Goal: Task Accomplishment & Management: Complete application form

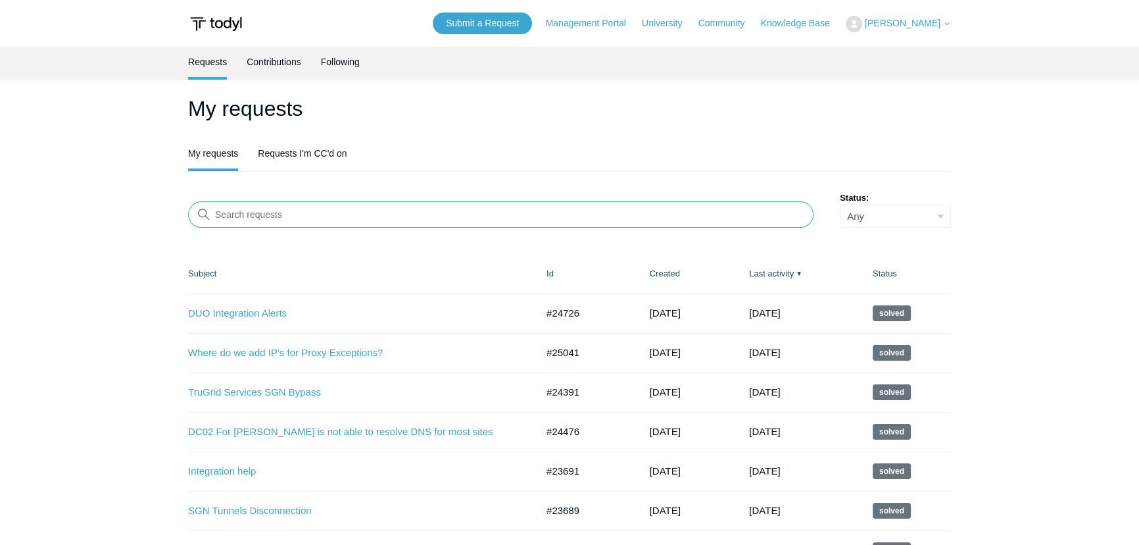
click at [455, 221] on input "Search requests" at bounding box center [501, 214] width 626 height 26
type input "DUO"
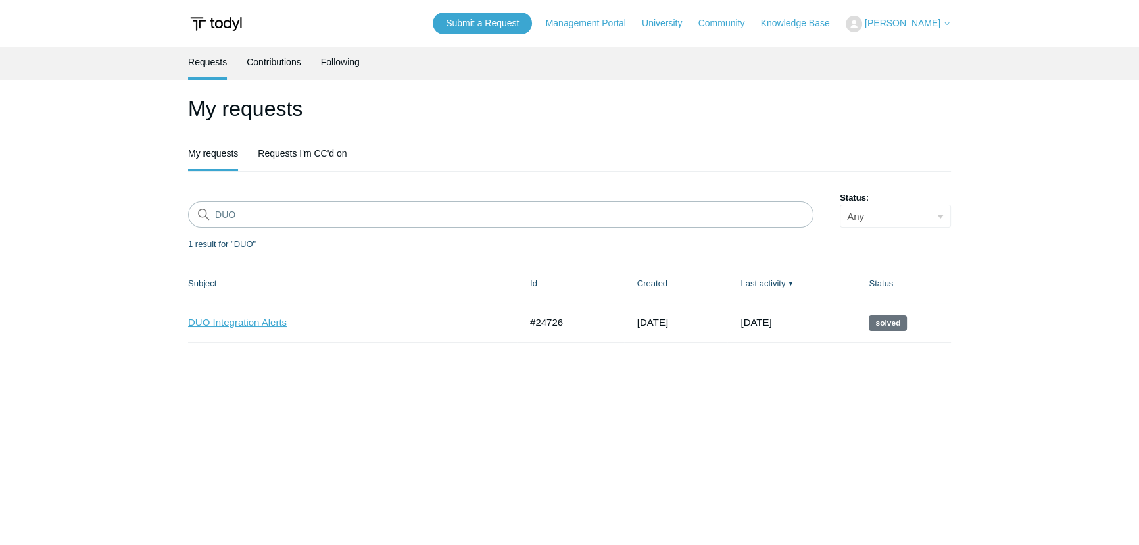
click at [269, 322] on link "DUO Integration Alerts" at bounding box center [344, 322] width 312 height 15
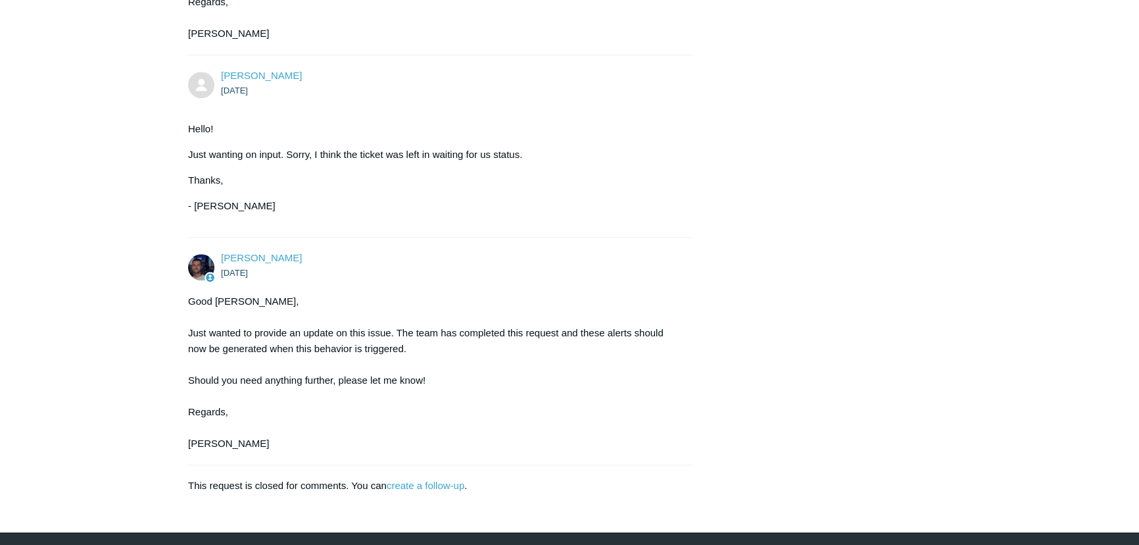
scroll to position [1606, 0]
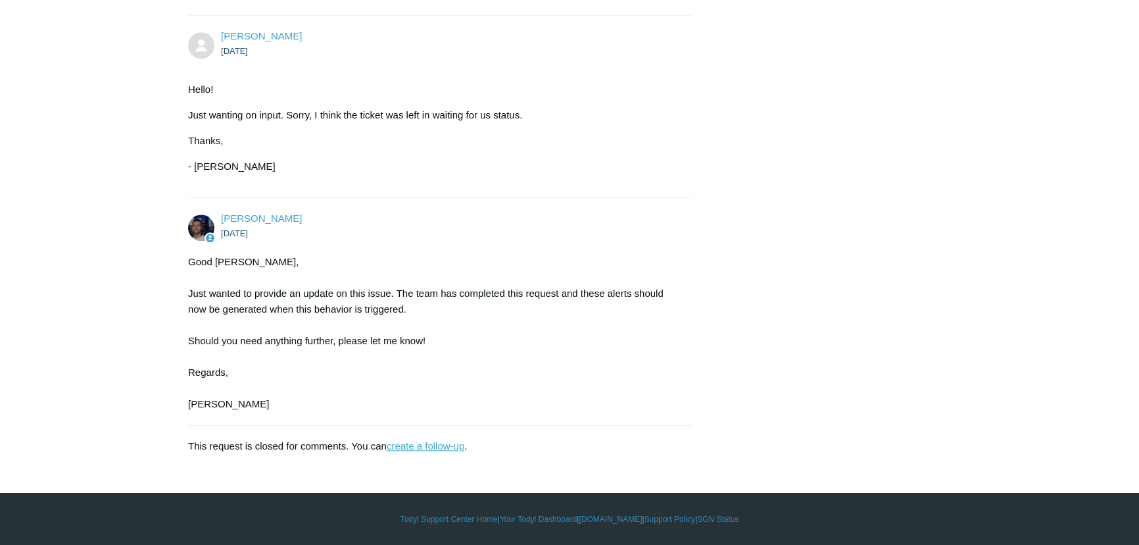
click at [441, 447] on link "create a follow-up" at bounding box center [426, 445] width 78 height 11
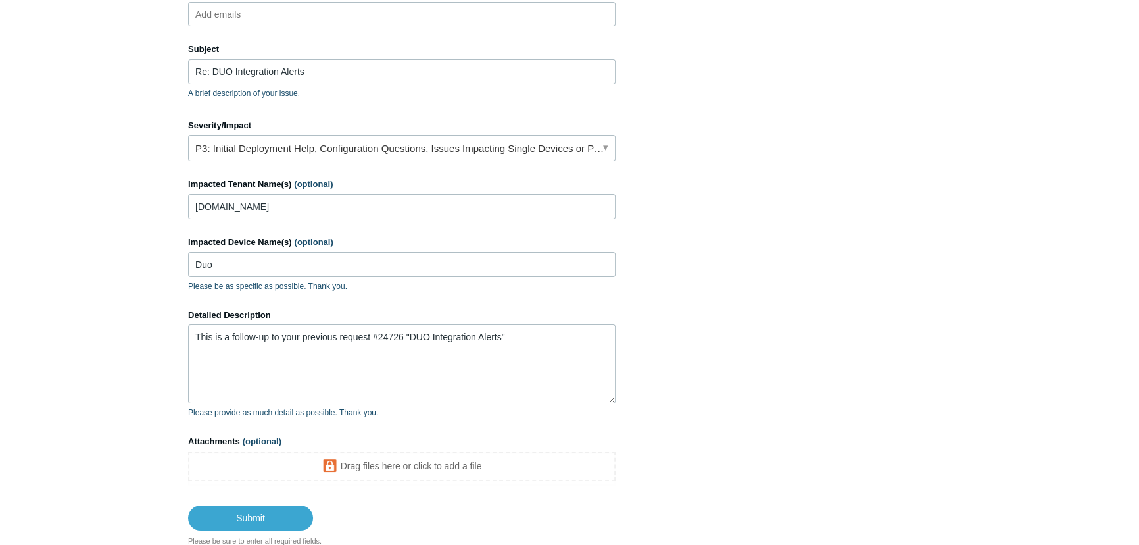
scroll to position [299, 0]
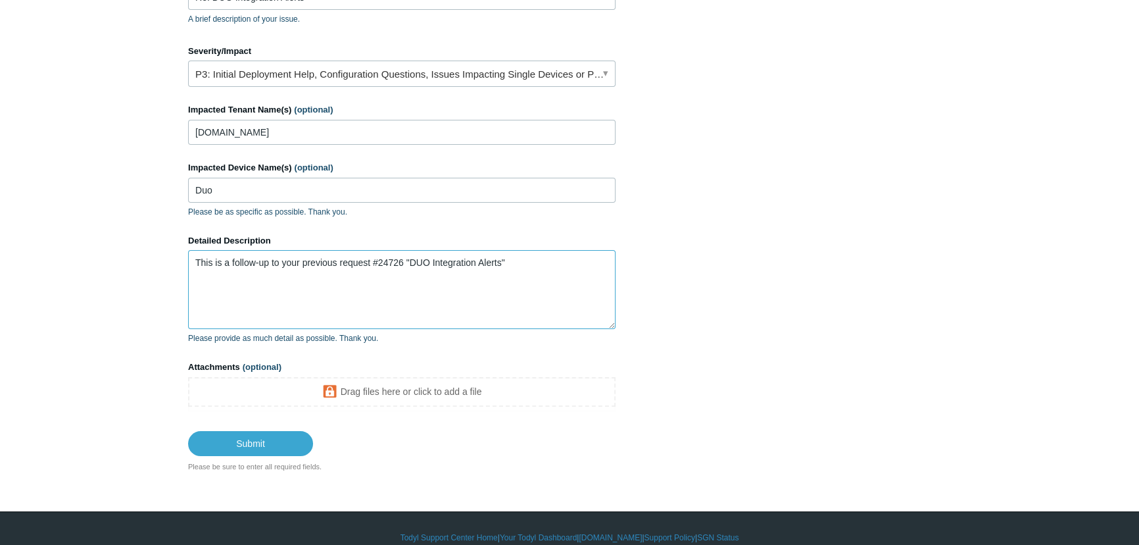
click at [546, 288] on textarea "This is a follow-up to your previous request #24726 "DUO Integration Alerts"" at bounding box center [402, 289] width 428 height 79
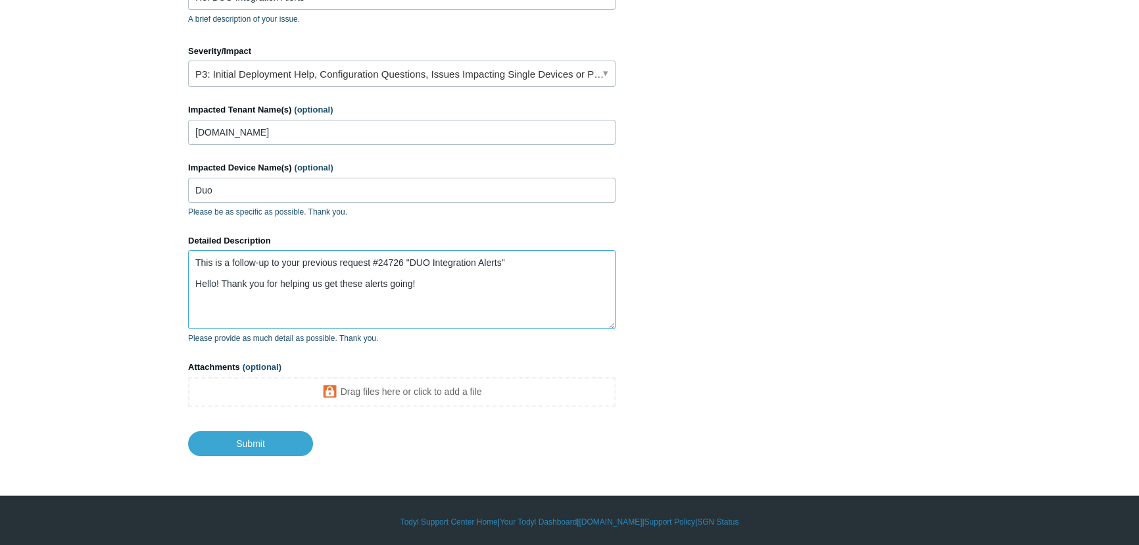
click at [446, 283] on textarea "This is a follow-up to your previous request #24726 "DUO Integration Alerts"" at bounding box center [402, 289] width 428 height 79
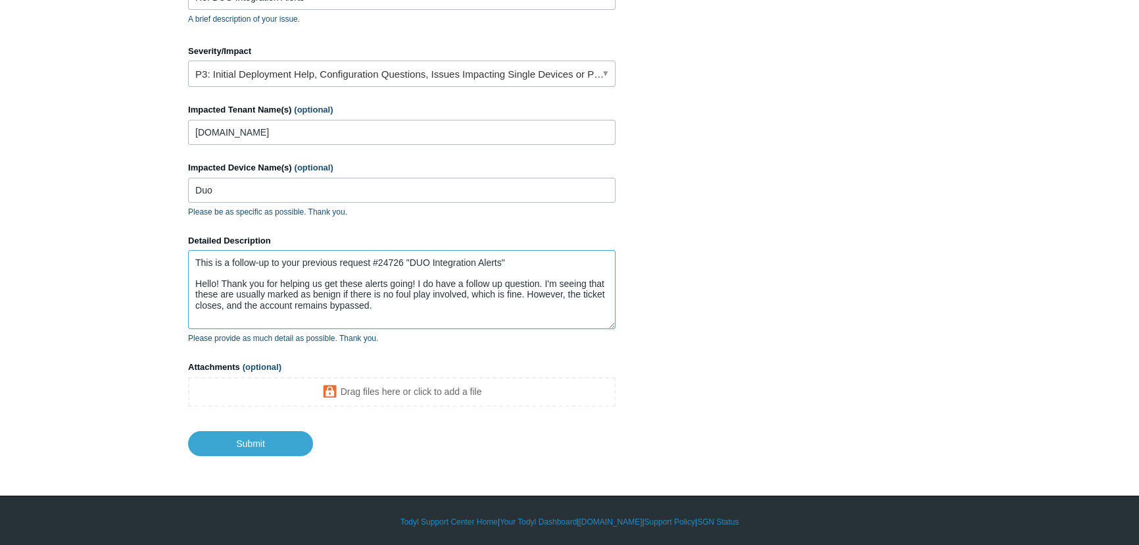
click at [433, 312] on textarea "This is a follow-up to your previous request #24726 "DUO Integration Alerts"" at bounding box center [402, 289] width 428 height 79
click at [535, 316] on textarea "This is a follow-up to your previous request #24726 "DUO Integration Alerts"" at bounding box center [402, 289] width 428 height 79
click at [457, 323] on textarea "This is a follow-up to your previous request #24726 "DUO Integration Alerts"" at bounding box center [402, 289] width 428 height 79
click at [418, 306] on textarea "This is a follow-up to your previous request #24726 "DUO Integration Alerts"" at bounding box center [402, 289] width 428 height 79
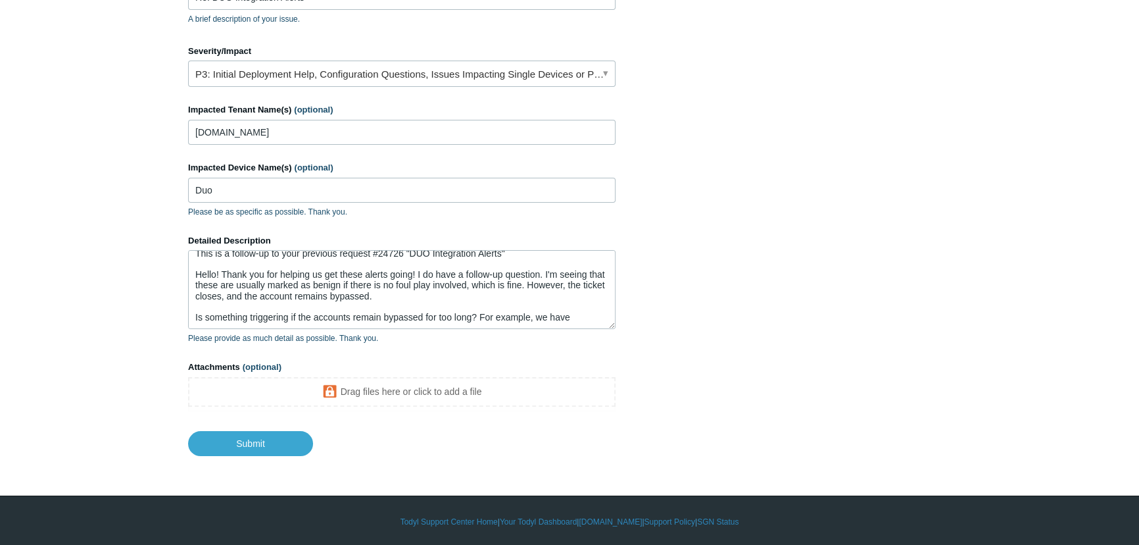
scroll to position [300, 0]
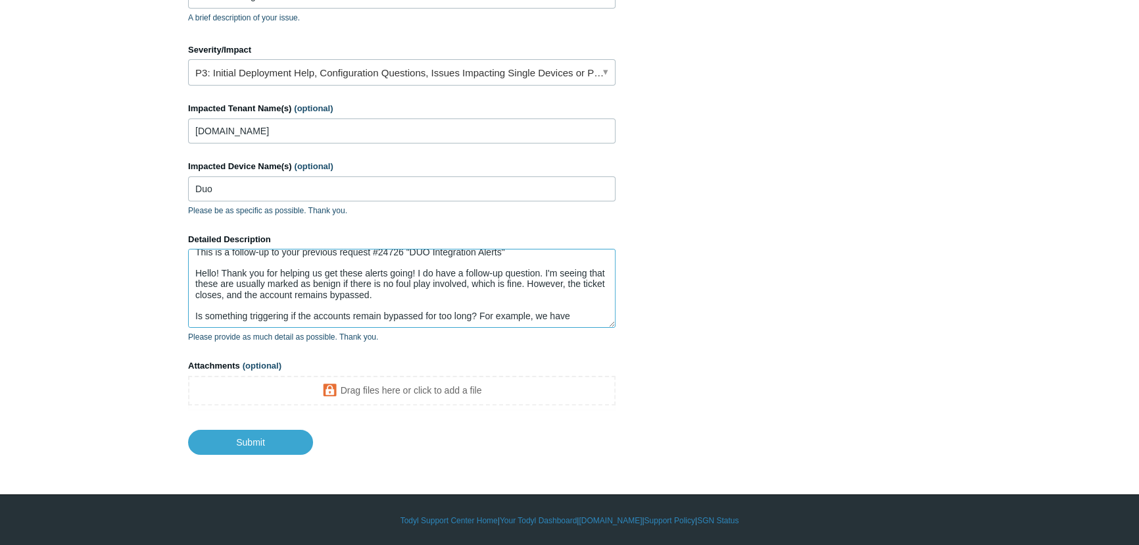
drag, startPoint x: 586, startPoint y: 314, endPoint x: 537, endPoint y: 312, distance: 48.7
click at [537, 312] on textarea "This is a follow-up to your previous request #24726 "DUO Integration Alerts"" at bounding box center [402, 288] width 428 height 79
paste textarea "Low-Cisco Duo Detection Event 0227051431250165"
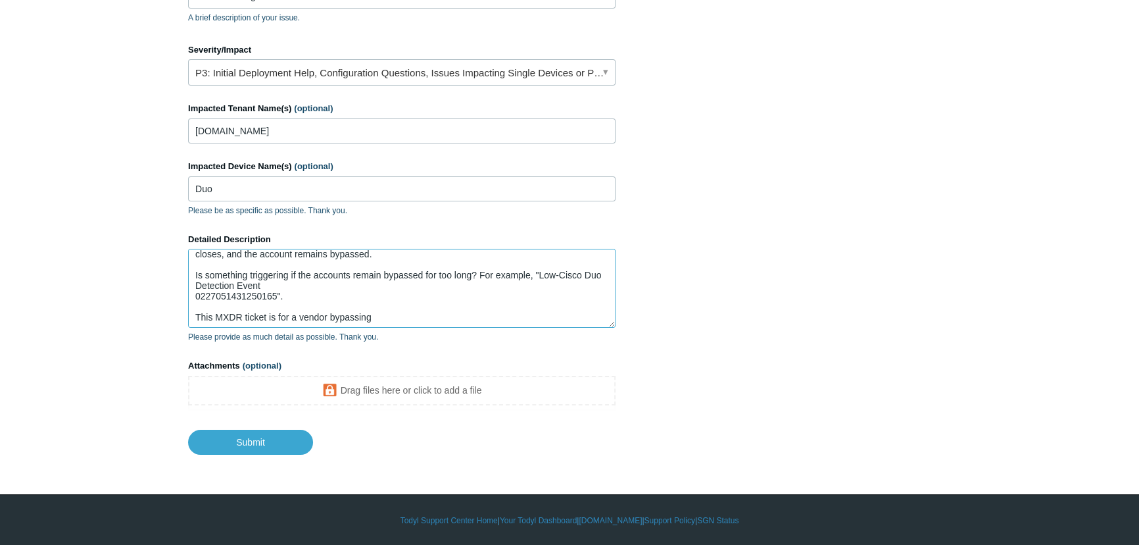
scroll to position [51, 0]
type textarea "This is a follow-up to your previous request #24726 "DUO Integration Alerts" He…"
click at [450, 311] on textarea "This is a follow-up to your previous request #24726 "DUO Integration Alerts"" at bounding box center [402, 288] width 428 height 79
click at [464, 314] on textarea "This is a follow-up to your previous request #24726 "DUO Integration Alerts"" at bounding box center [402, 288] width 428 height 79
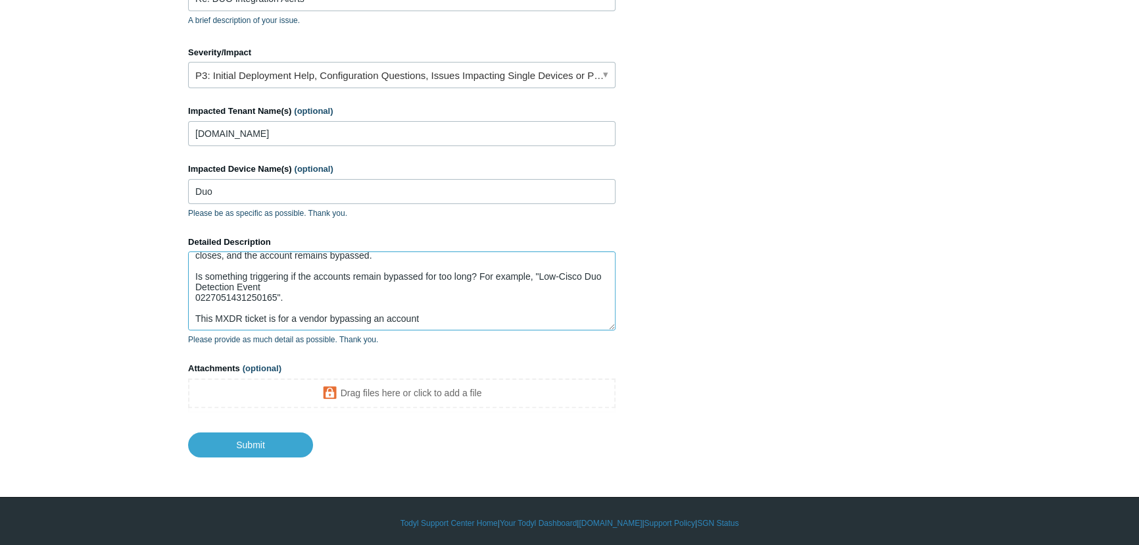
scroll to position [300, 0]
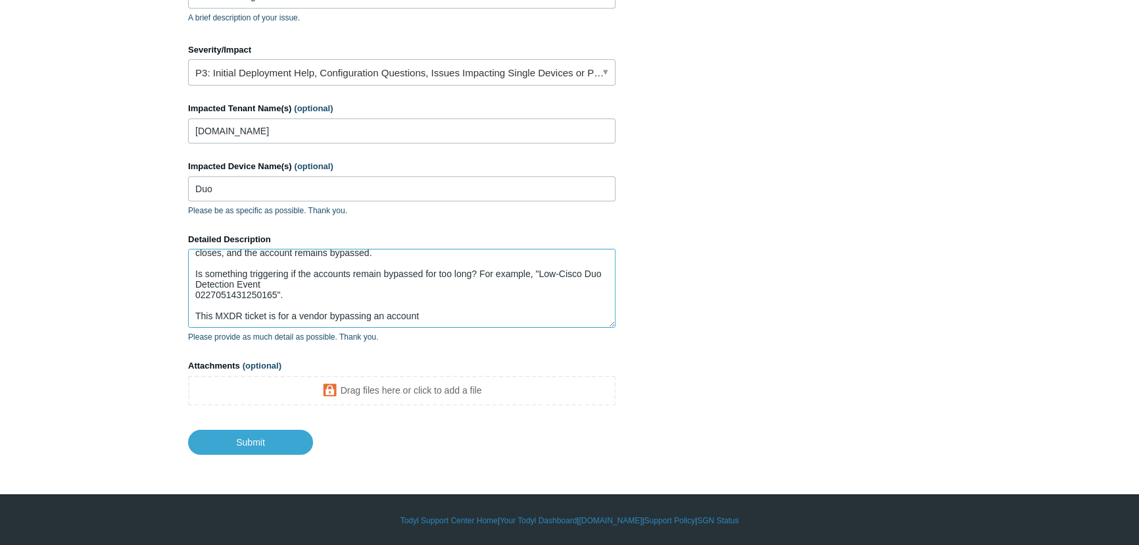
click at [448, 320] on textarea "This is a follow-up to your previous request #24726 "DUO Integration Alerts"" at bounding box center [402, 288] width 428 height 79
